Goal: Use online tool/utility: Use online tool/utility

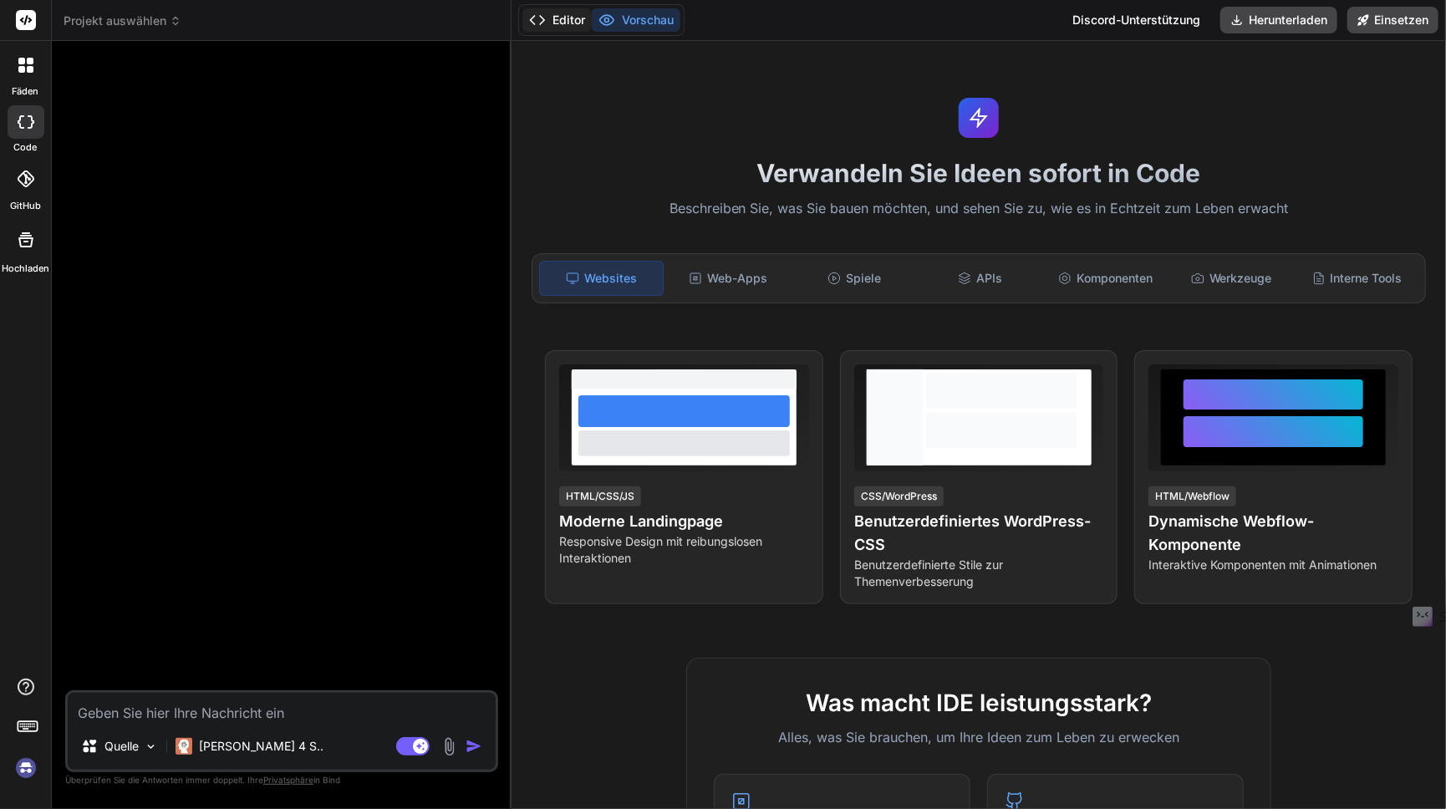
click at [549, 28] on button "Editor" at bounding box center [557, 19] width 69 height 23
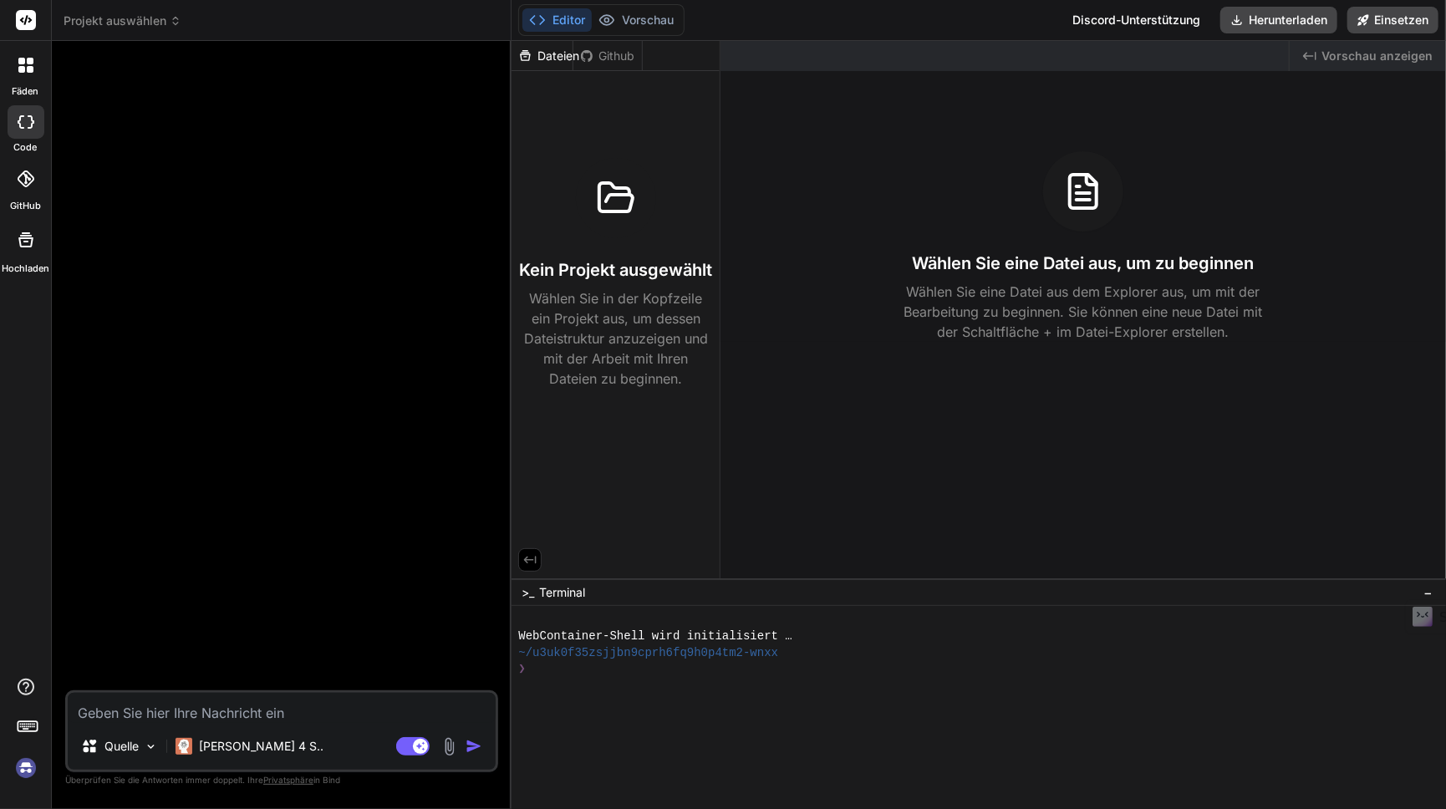
click at [33, 20] on rect at bounding box center [26, 20] width 20 height 20
click at [30, 18] on icon at bounding box center [26, 20] width 13 height 10
click at [866, 407] on div "Created with Pixso. Vorschau anzeigen Wählen Sie eine Datei aus, um zu beginnen…" at bounding box center [1084, 310] width 726 height 538
click at [988, 466] on div "Created with Pixso. Vorschau anzeigen Wählen Sie eine Datei aus, um zu beginnen…" at bounding box center [1084, 310] width 726 height 538
click at [991, 161] on div "Wählen Sie eine Datei aus, um zu beginnen Wählen Sie eine Datei aus dem Explore…" at bounding box center [1084, 246] width 726 height 191
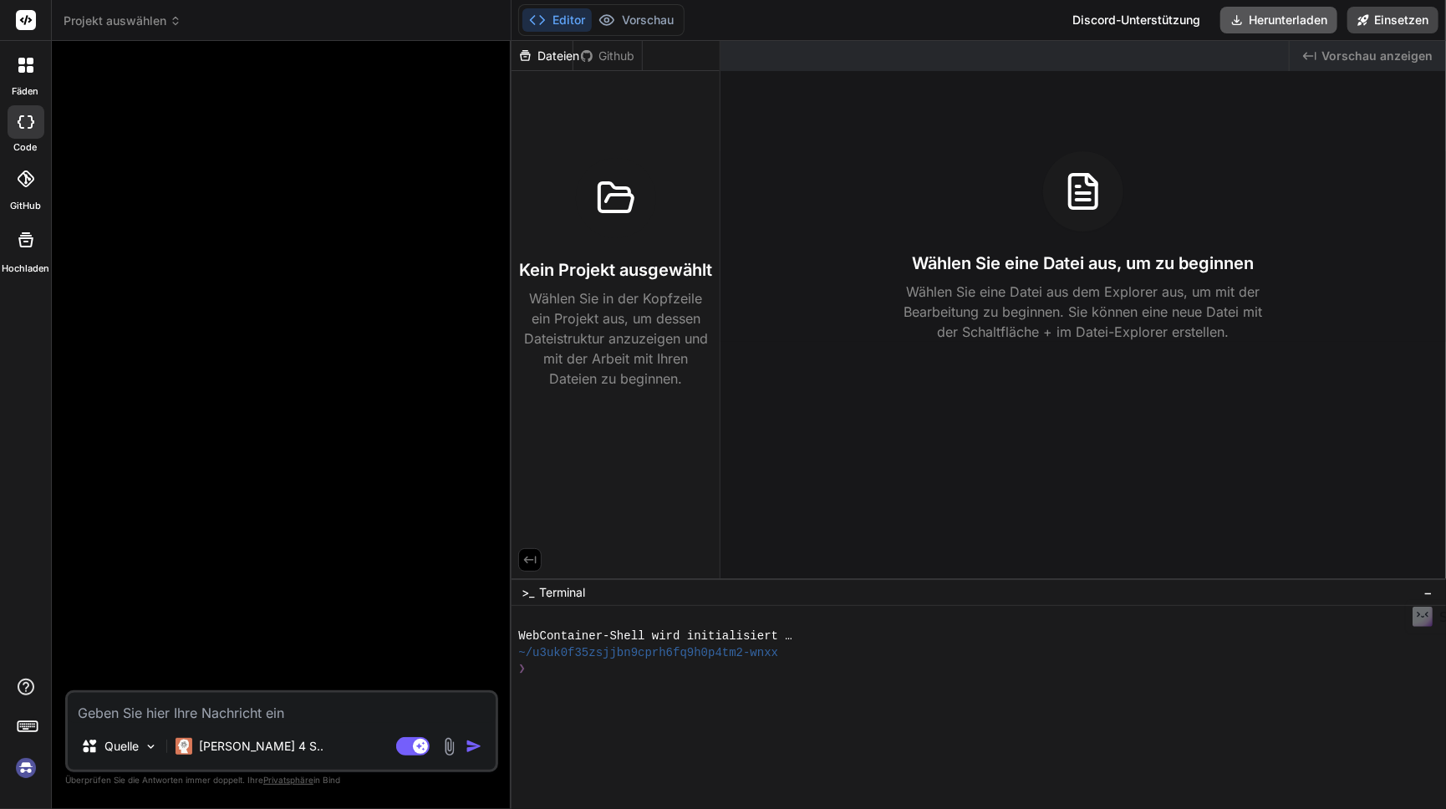
click at [1242, 21] on icon at bounding box center [1237, 19] width 13 height 13
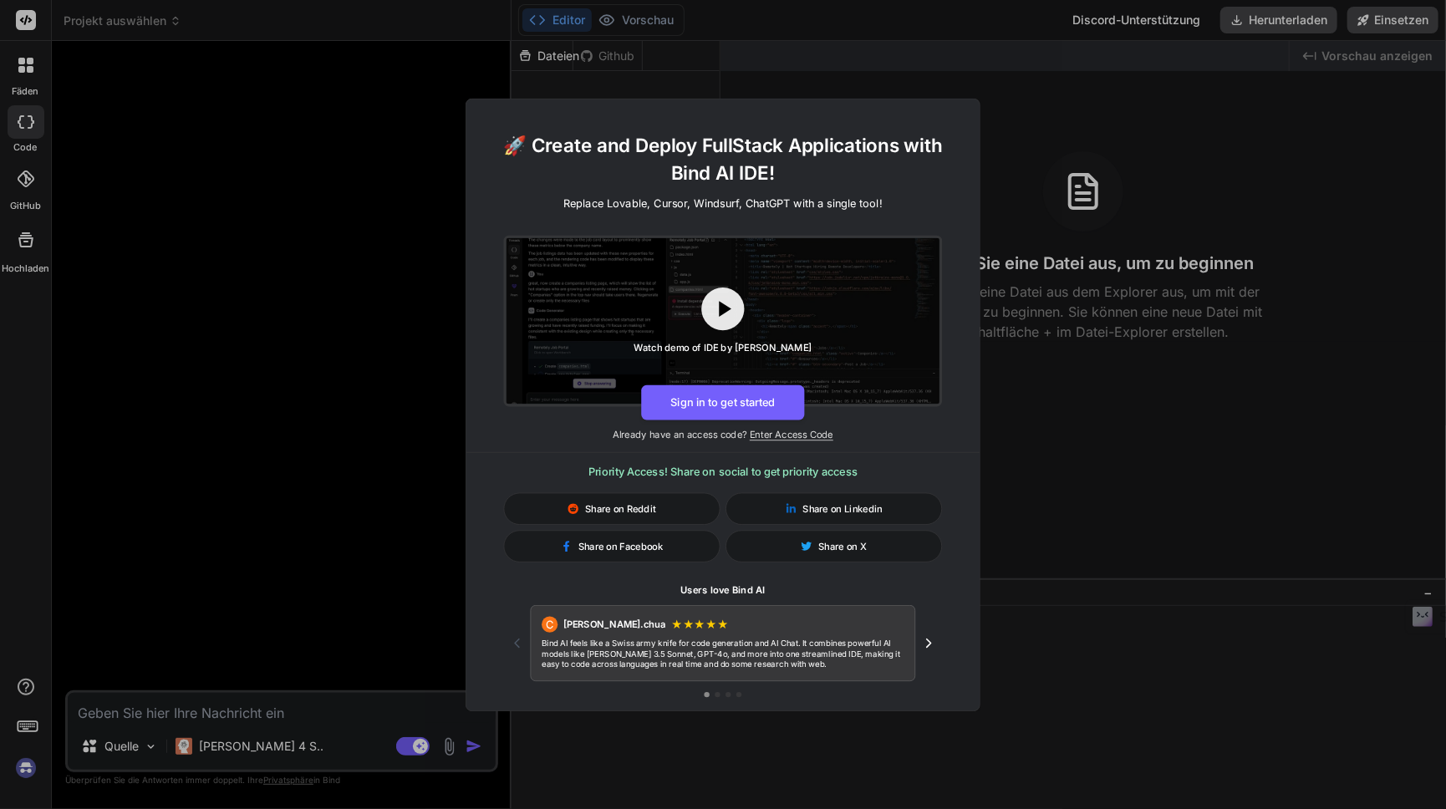
click at [1156, 28] on div "🚀 Create and Deploy FullStack Applications with Bind AI IDE! Replace Lovable, C…" at bounding box center [723, 404] width 1446 height 809
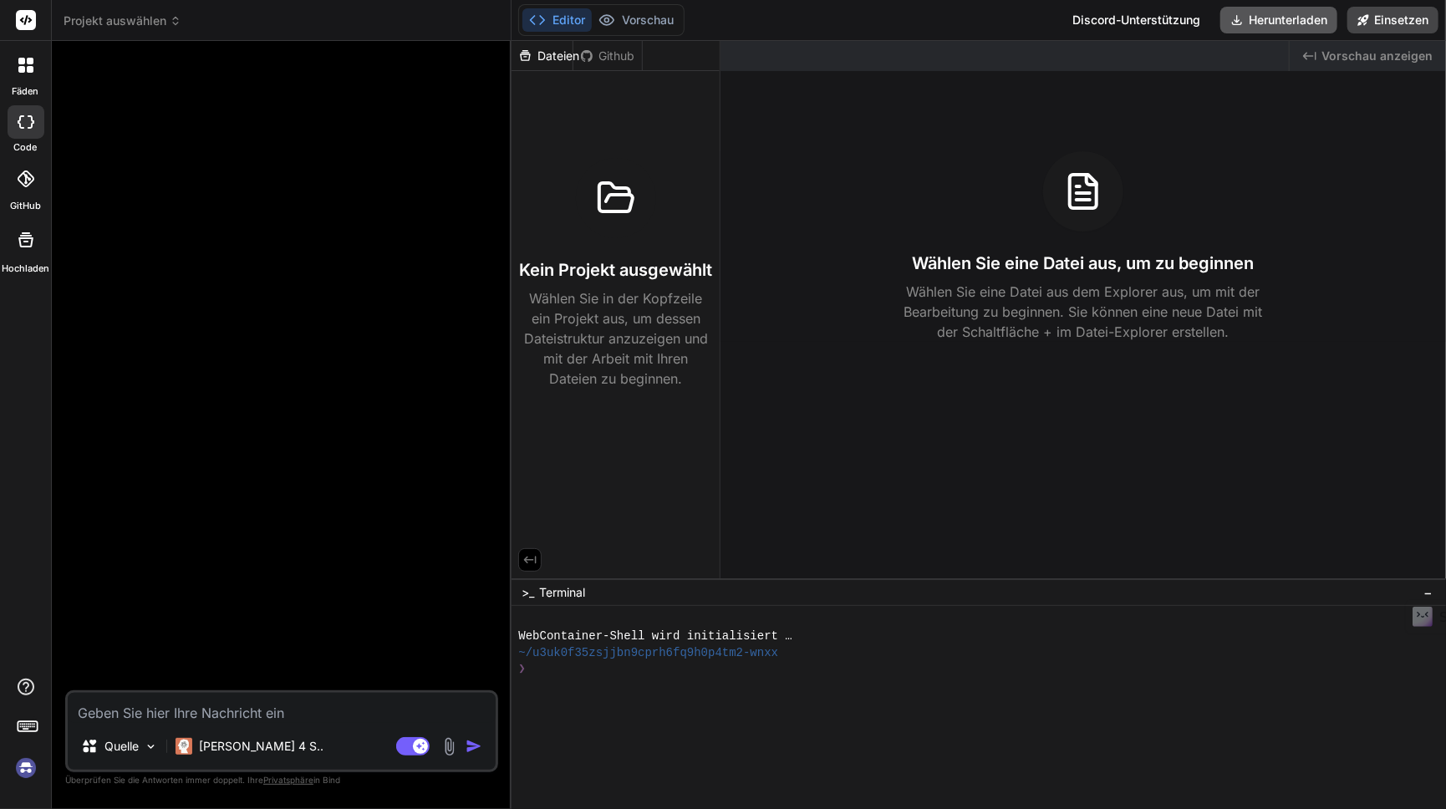
click at [1257, 21] on font "Herunterladen" at bounding box center [1288, 20] width 79 height 14
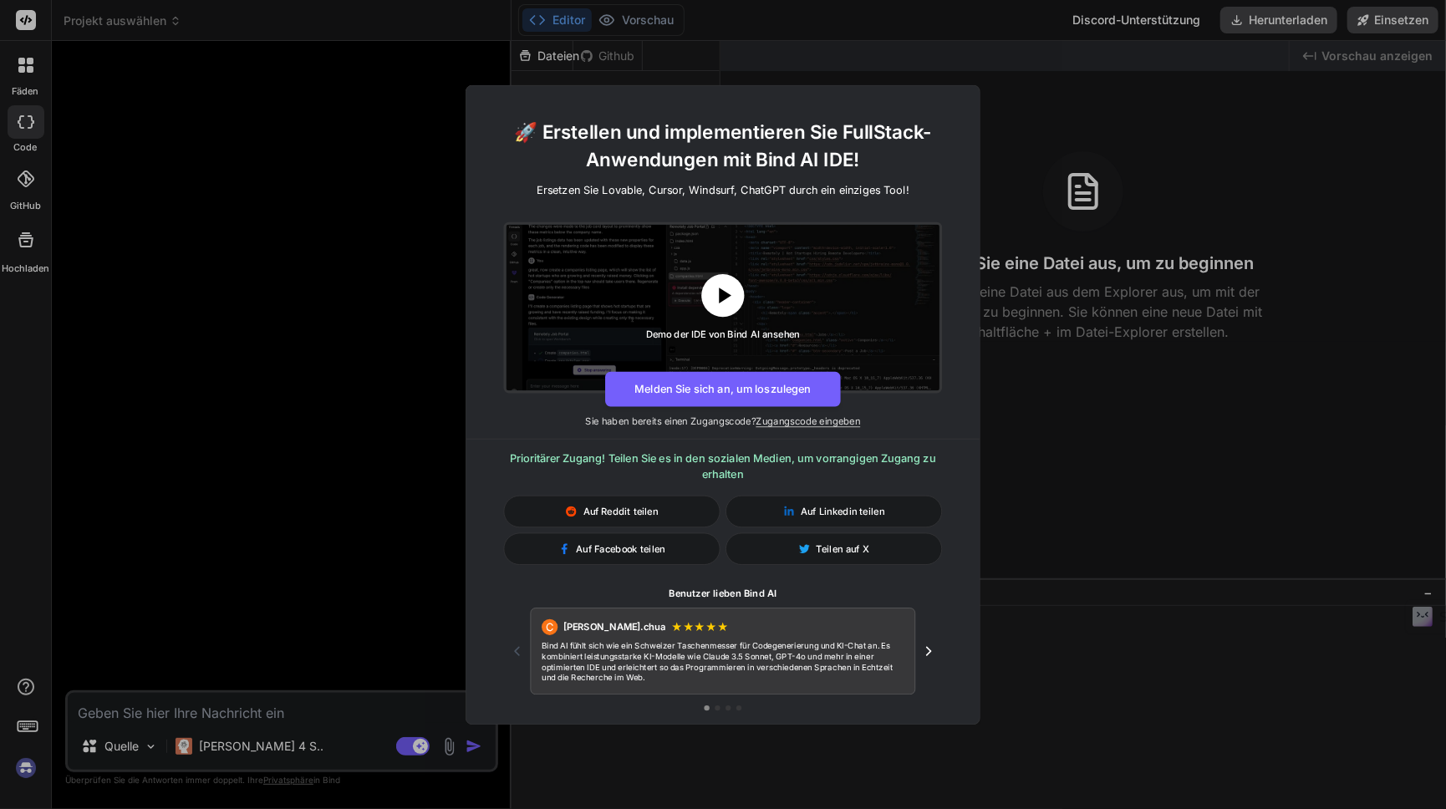
click at [726, 292] on icon at bounding box center [725, 296] width 13 height 16
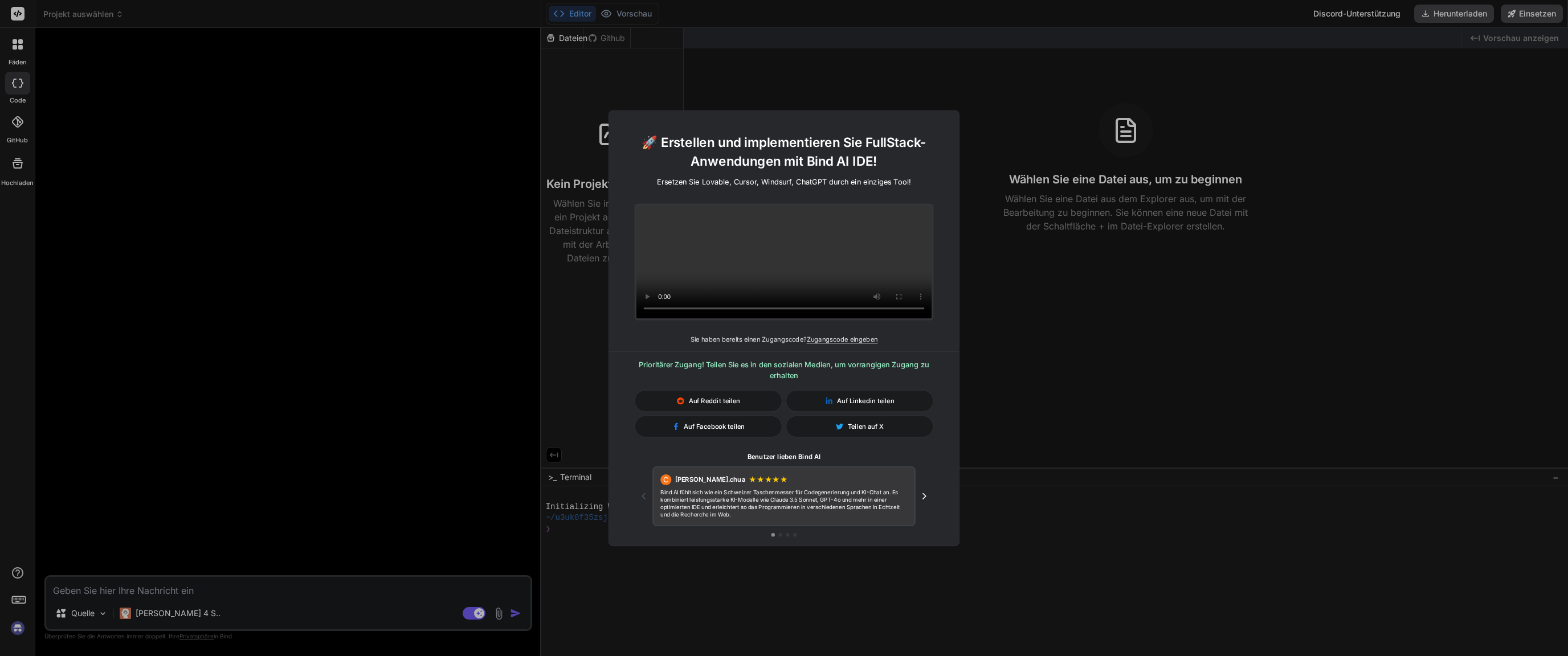
type textarea "x"
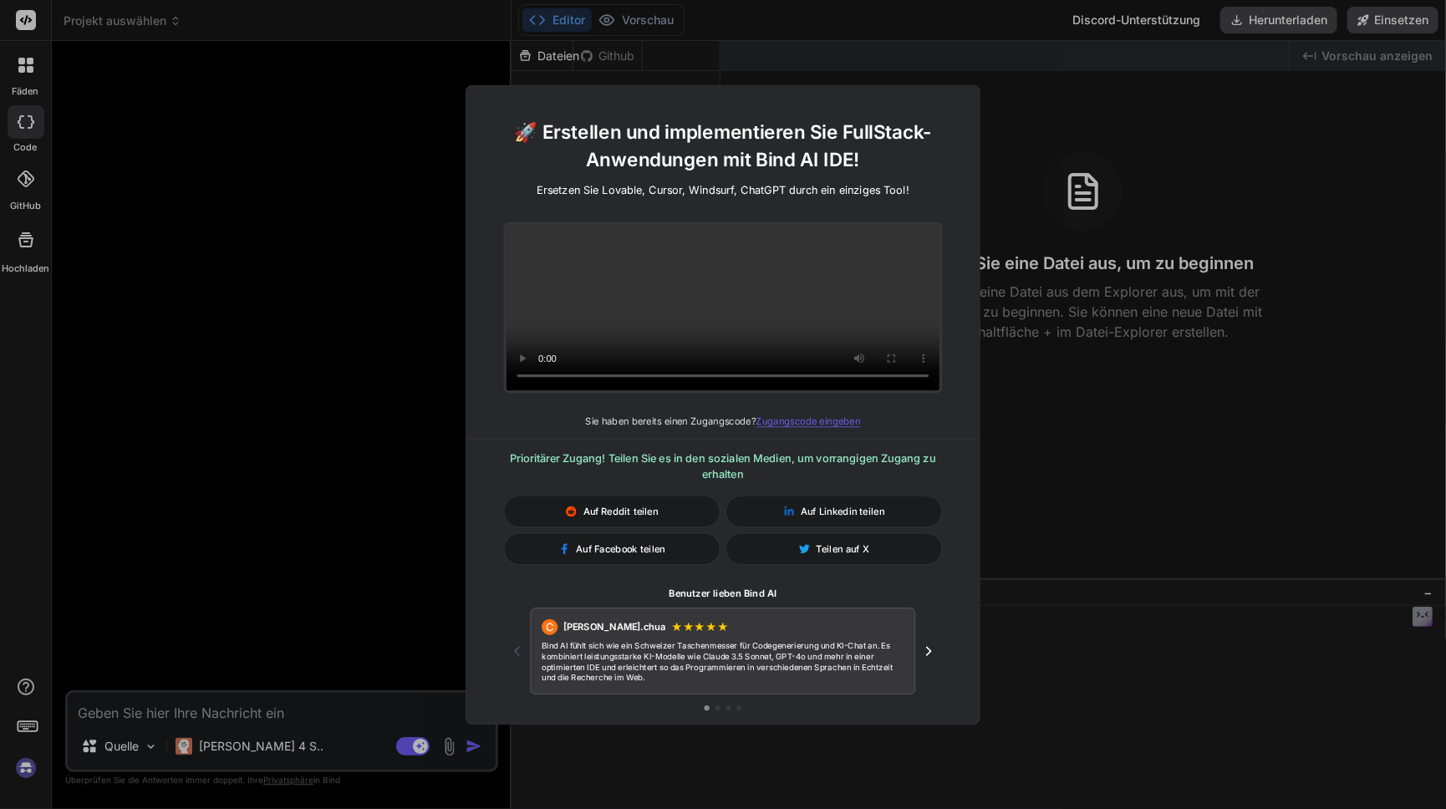
click at [800, 425] on font "Zugangscode eingeben" at bounding box center [809, 421] width 105 height 12
